Goal: Check status: Check status

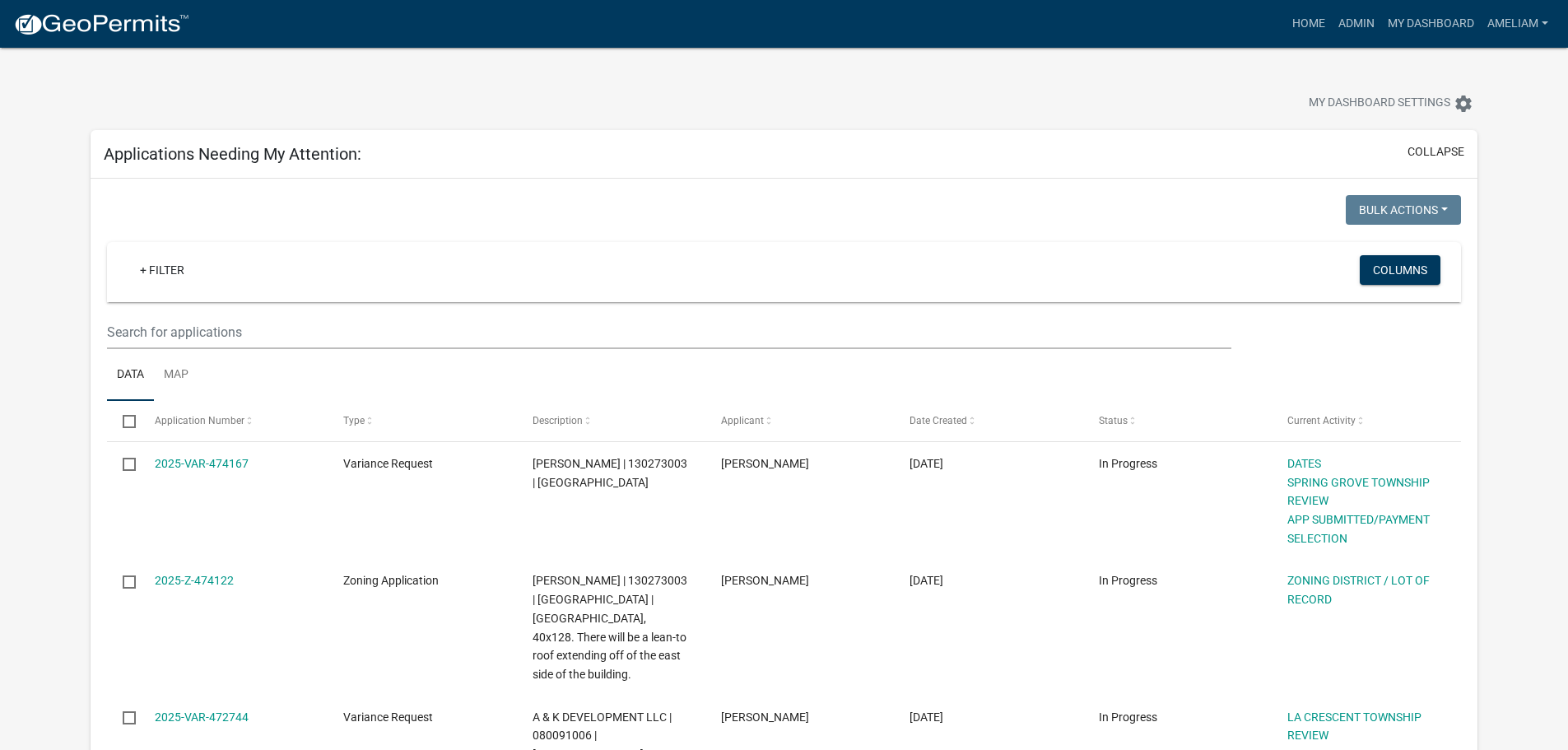
select select "3: 100"
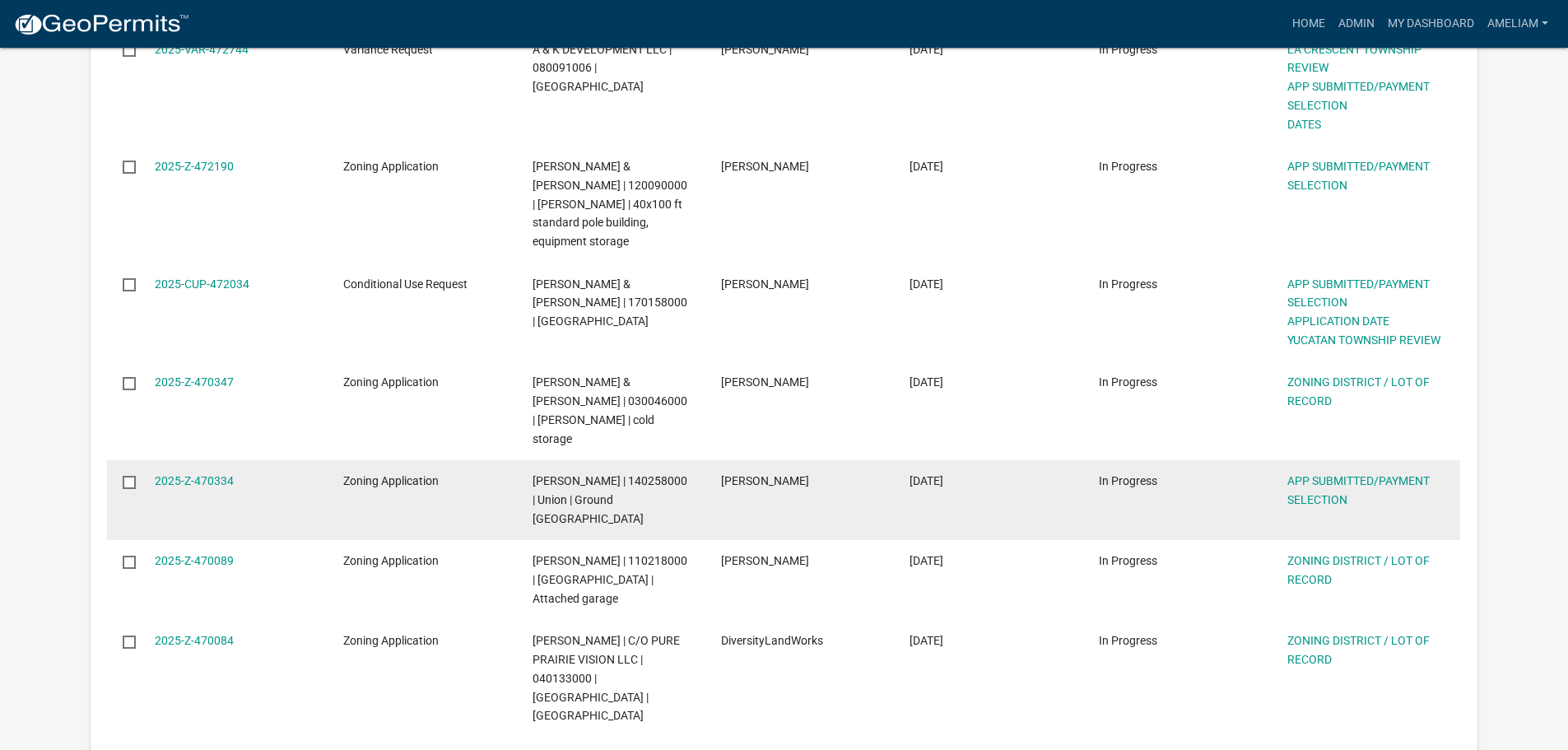
scroll to position [741, 0]
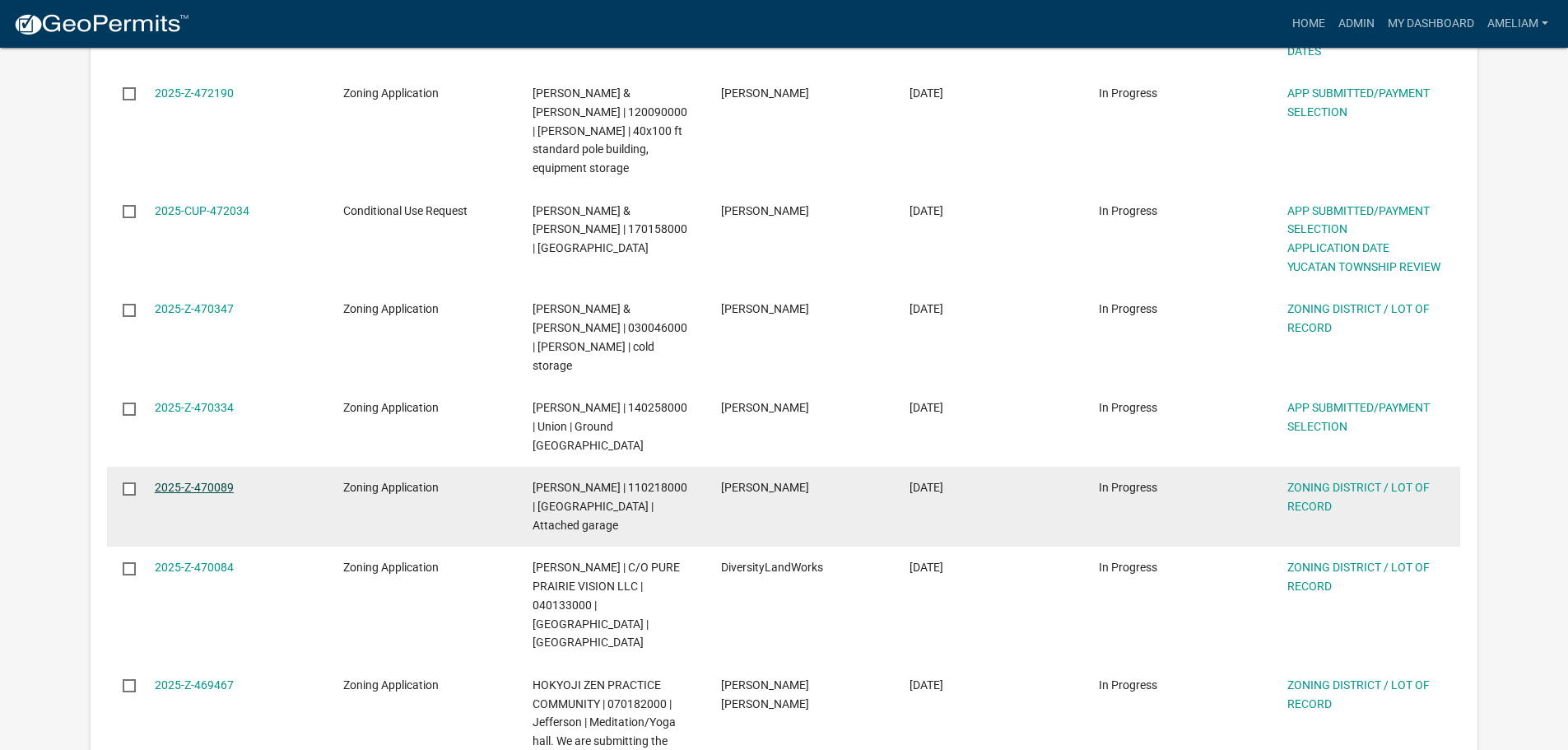
click at [222, 481] on link "2025-Z-470089" at bounding box center [194, 487] width 79 height 14
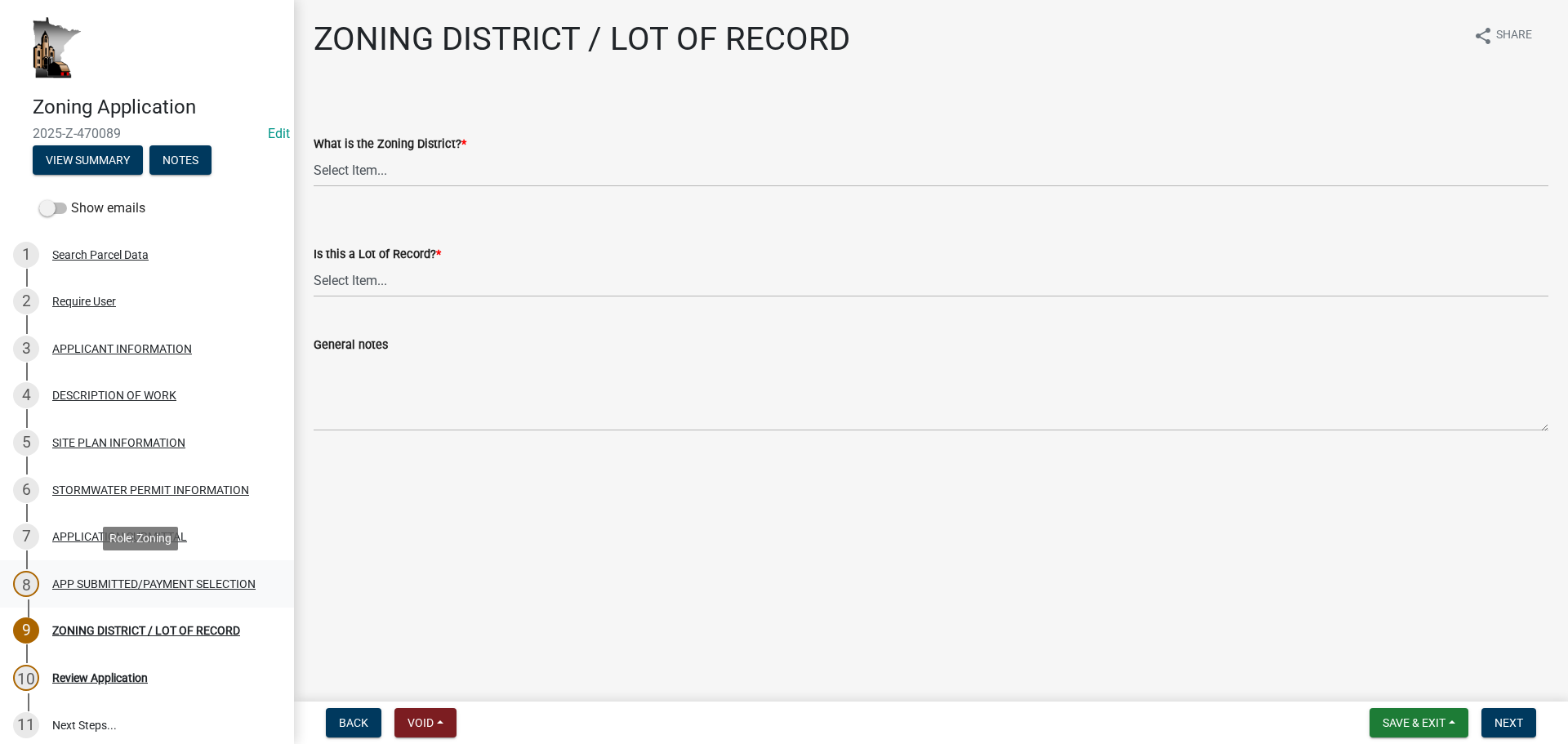
click at [117, 579] on div "APP SUBMITTED/PAYMENT SELECTION" at bounding box center [154, 584] width 203 height 12
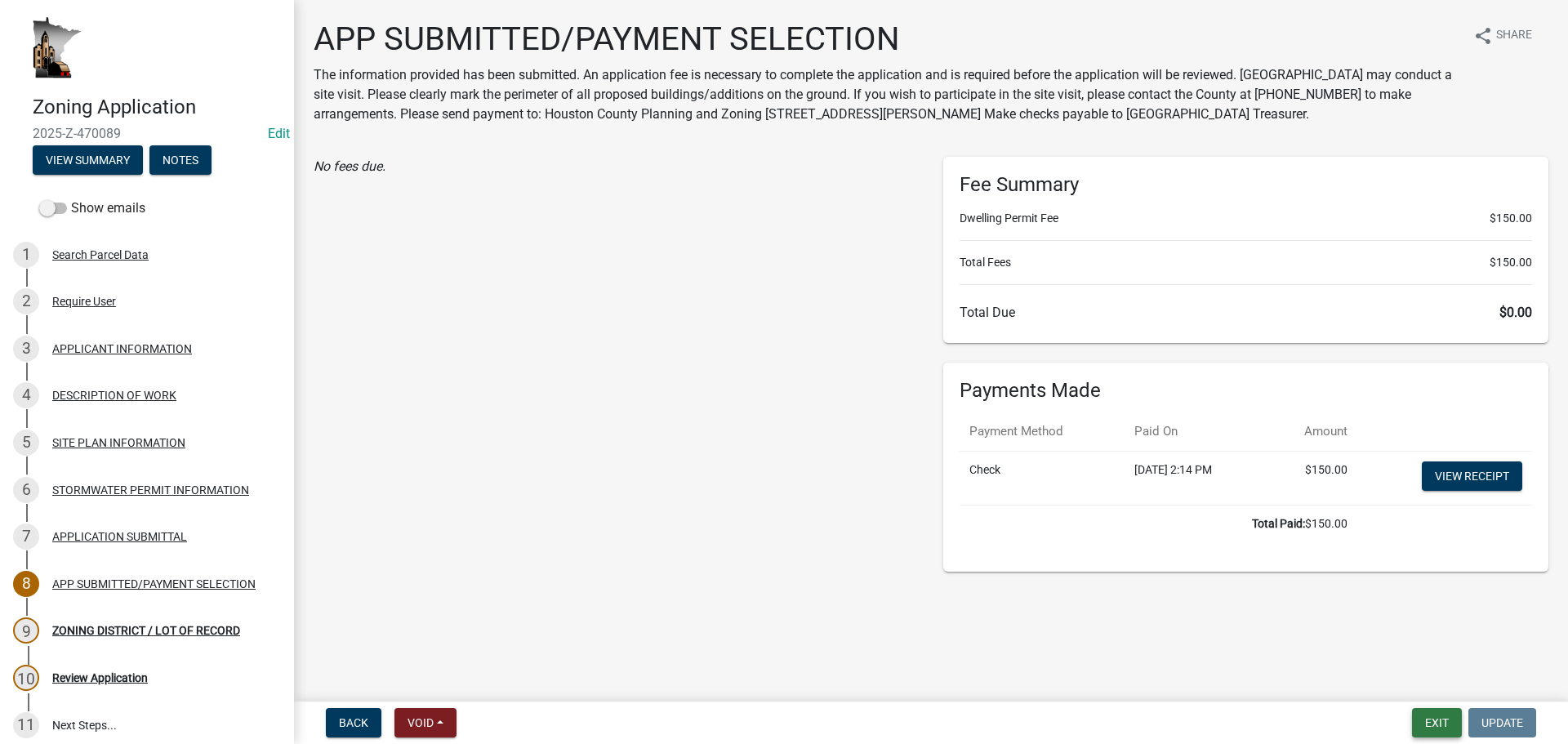
click at [1456, 726] on button "Exit" at bounding box center [1436, 722] width 49 height 30
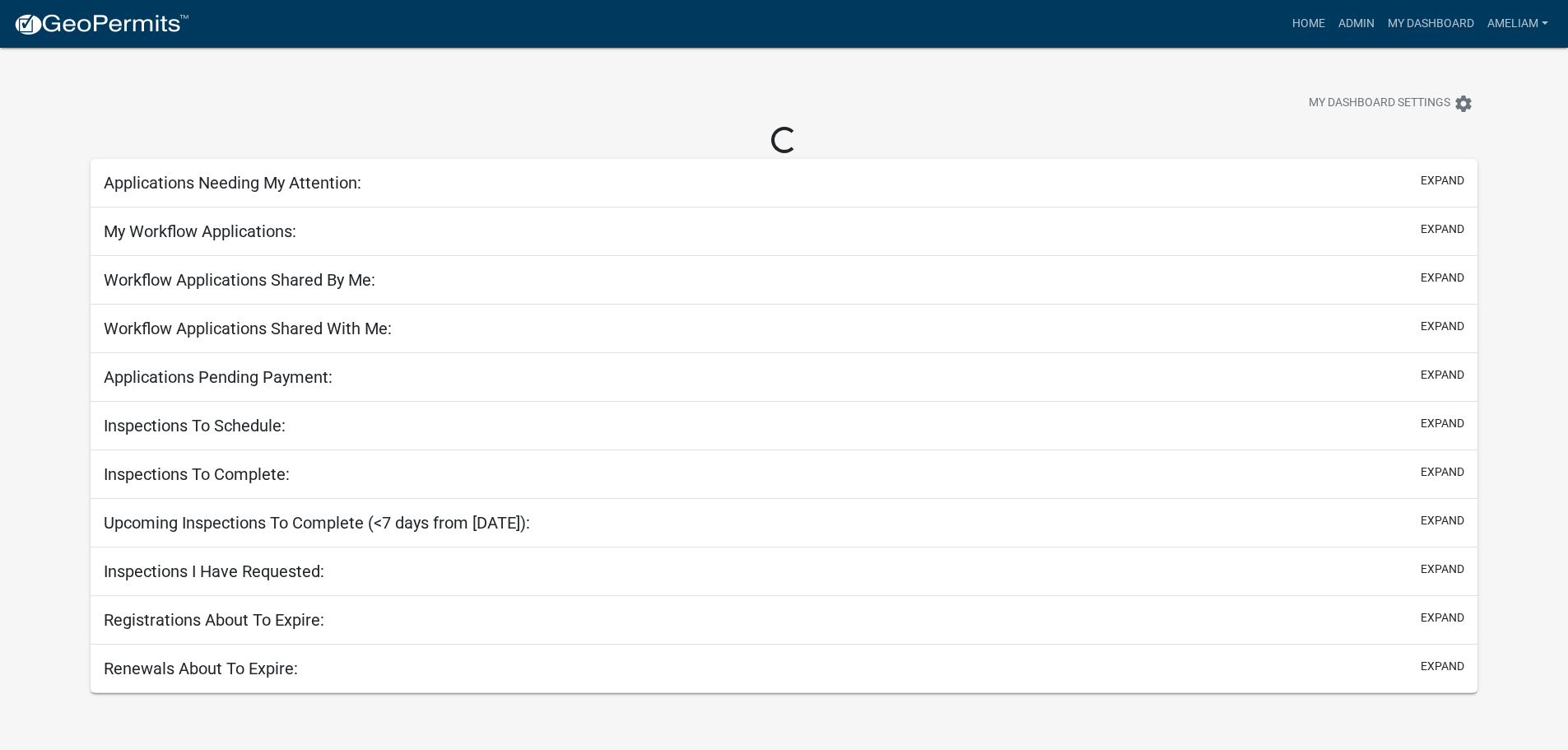
select select "3: 100"
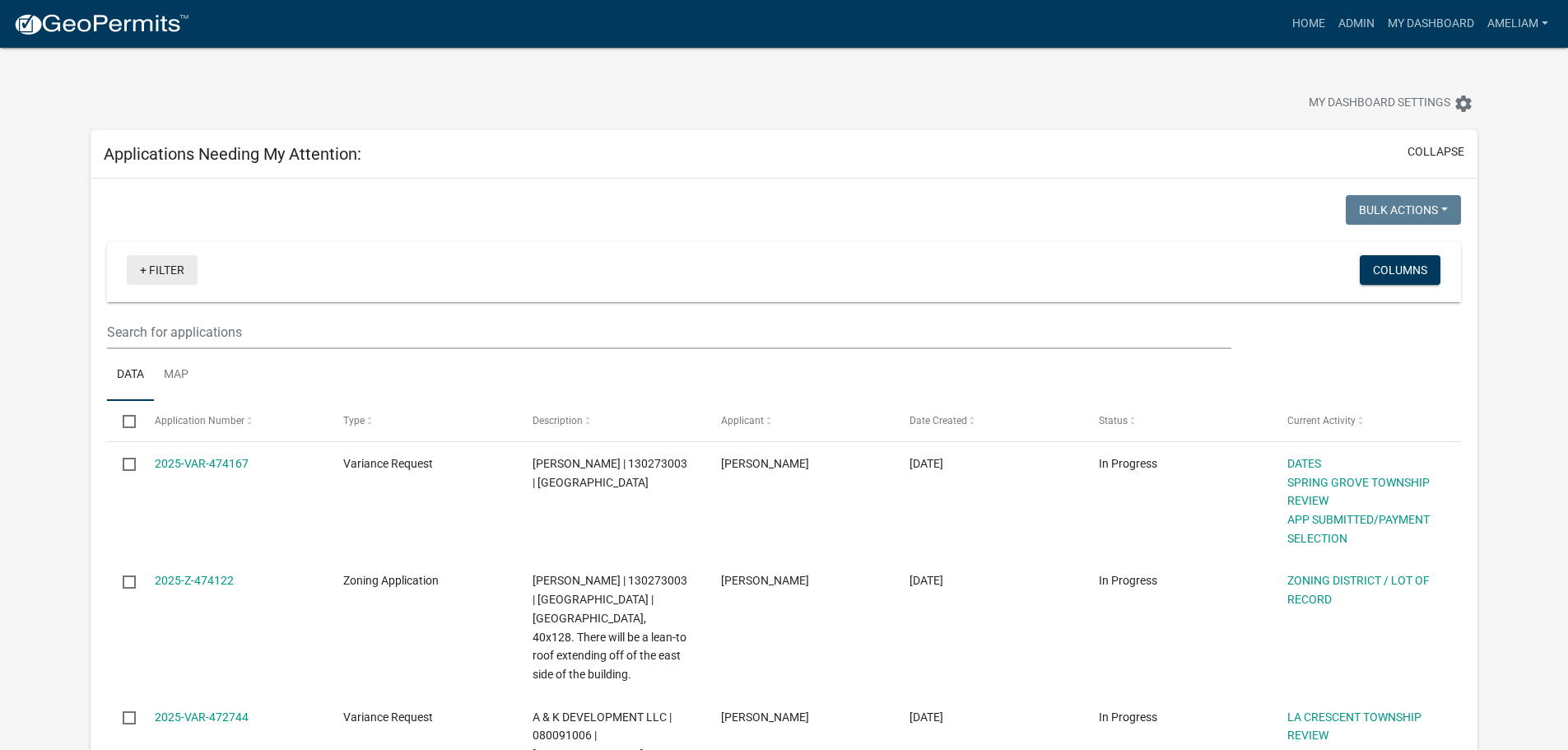
click at [152, 267] on link "+ Filter" at bounding box center [162, 270] width 71 height 30
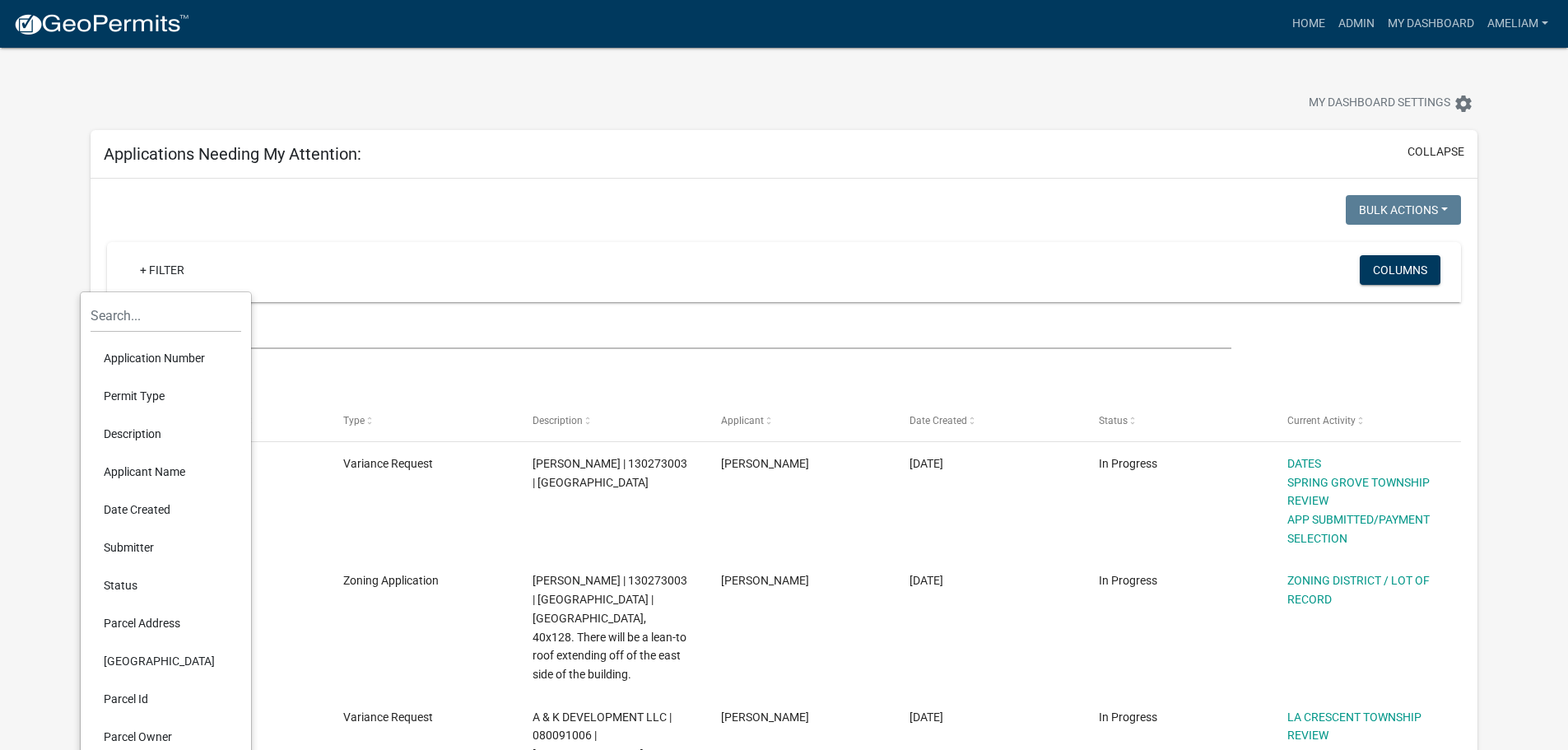
click at [146, 389] on li "Permit Type" at bounding box center [166, 396] width 150 height 38
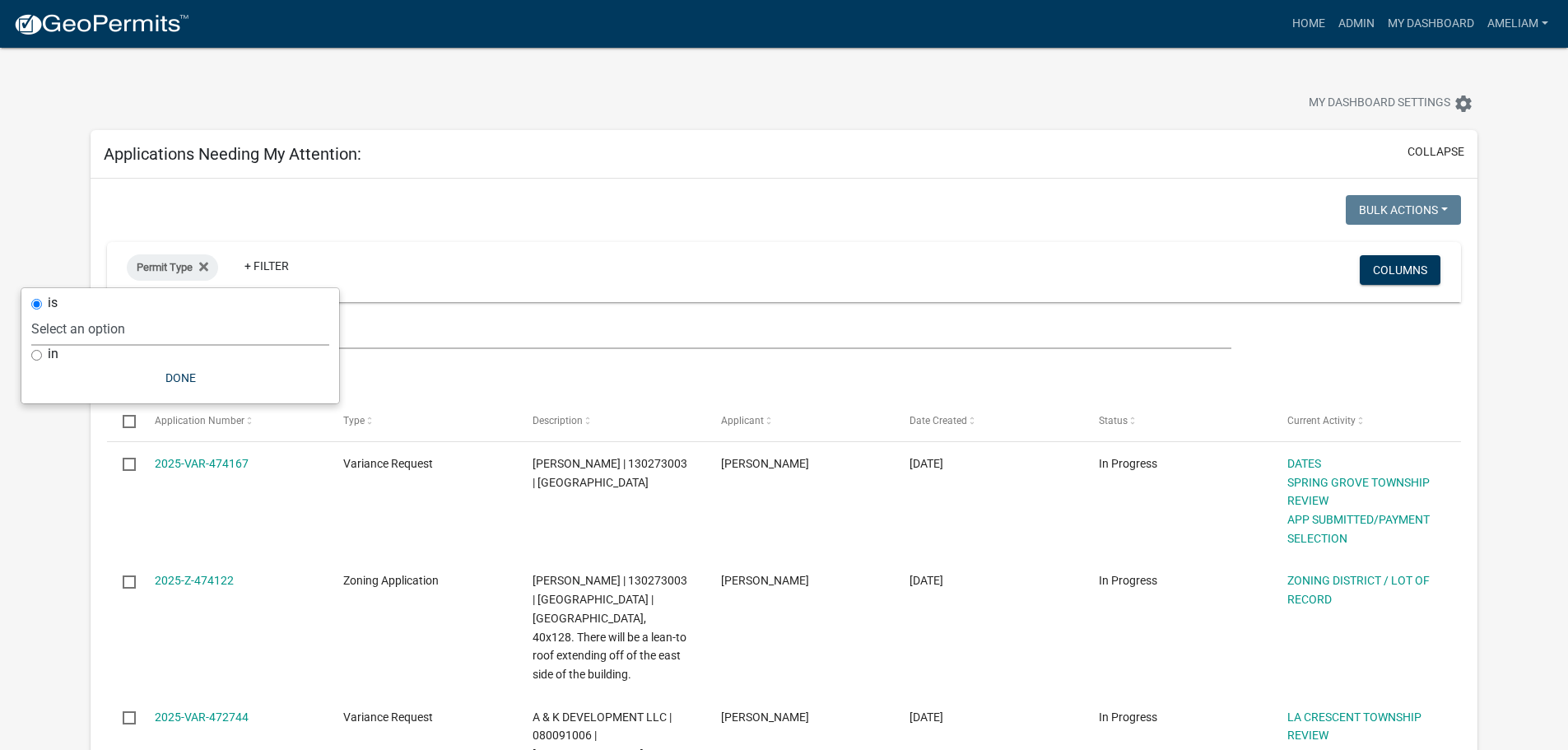
click at [141, 335] on select "Select an option 911 Address Assignment Building Contractor (Registration) Buil…" at bounding box center [180, 329] width 298 height 34
click at [147, 332] on select "Select an option 911 Address Assignment Building Contractor (Registration) Buil…" at bounding box center [180, 329] width 298 height 34
click at [148, 330] on select "Select an option 911 Address Assignment Building Contractor (Registration) Buil…" at bounding box center [180, 329] width 298 height 34
select select "ab47ea82-e657-482e-ae9b-2200b05822c4"
click at [83, 312] on select "Select an option 911 Address Assignment Building Contractor (Registration) Buil…" at bounding box center [180, 329] width 298 height 34
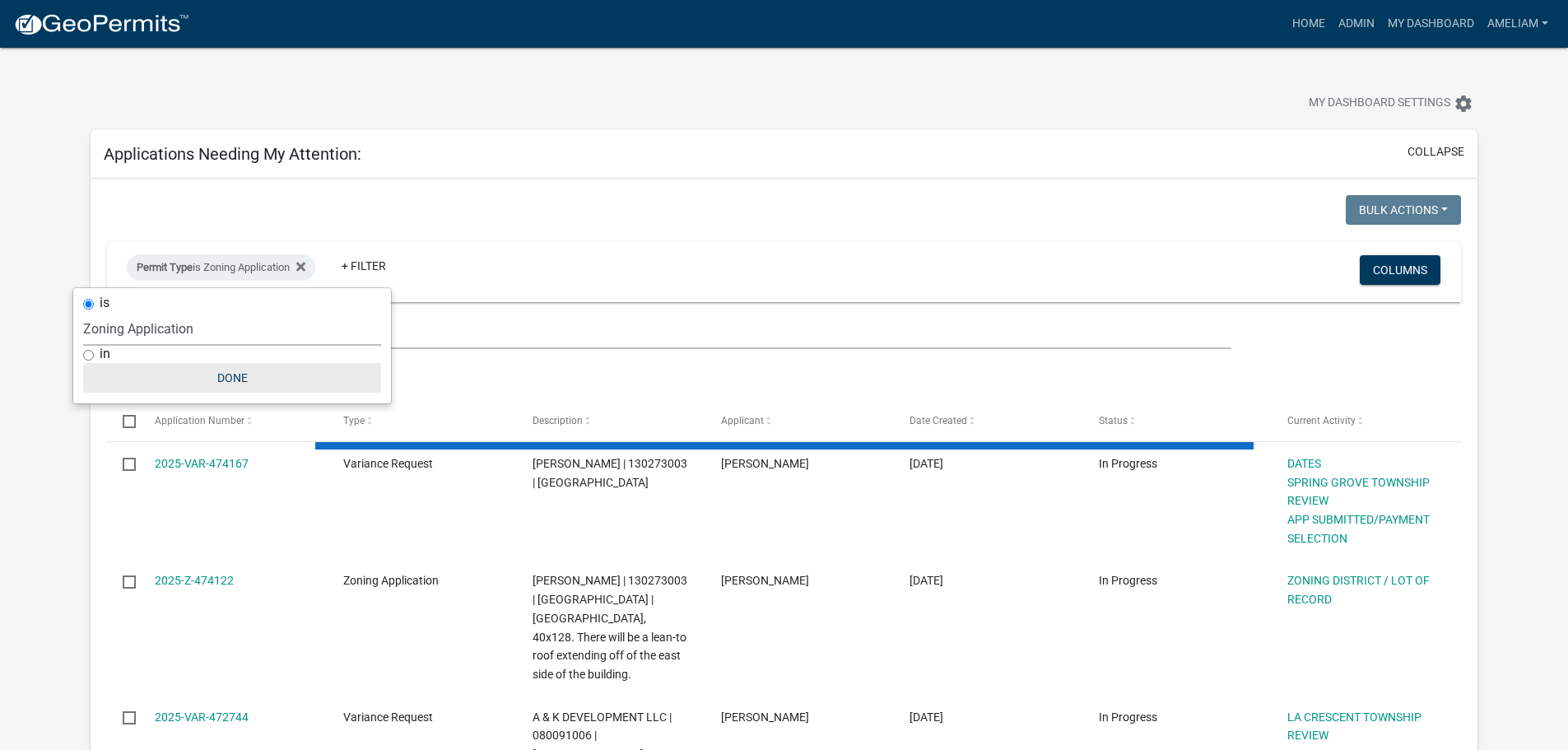
click at [234, 384] on button "Done" at bounding box center [232, 378] width 298 height 30
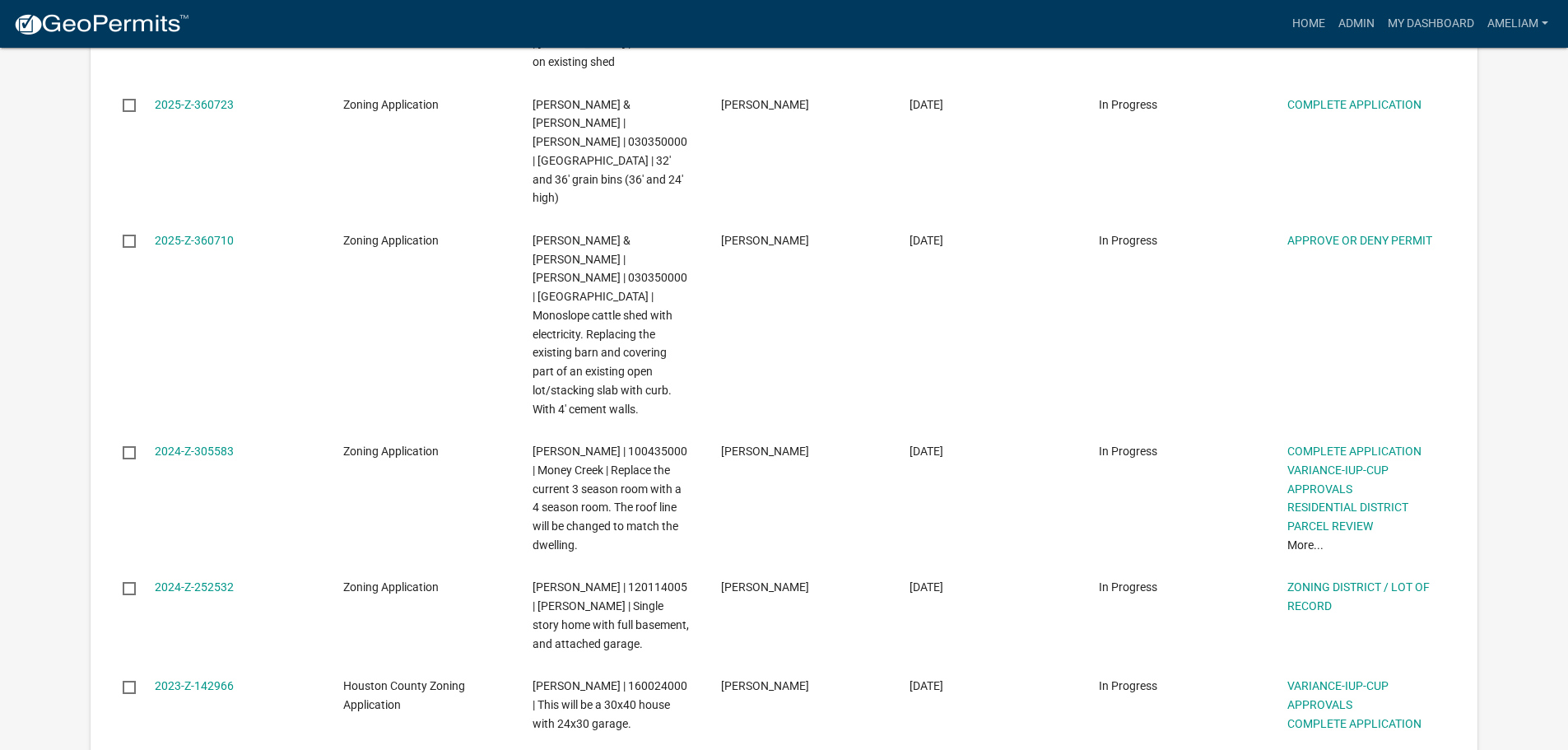
scroll to position [3943, 0]
